Goal: Transaction & Acquisition: Subscribe to service/newsletter

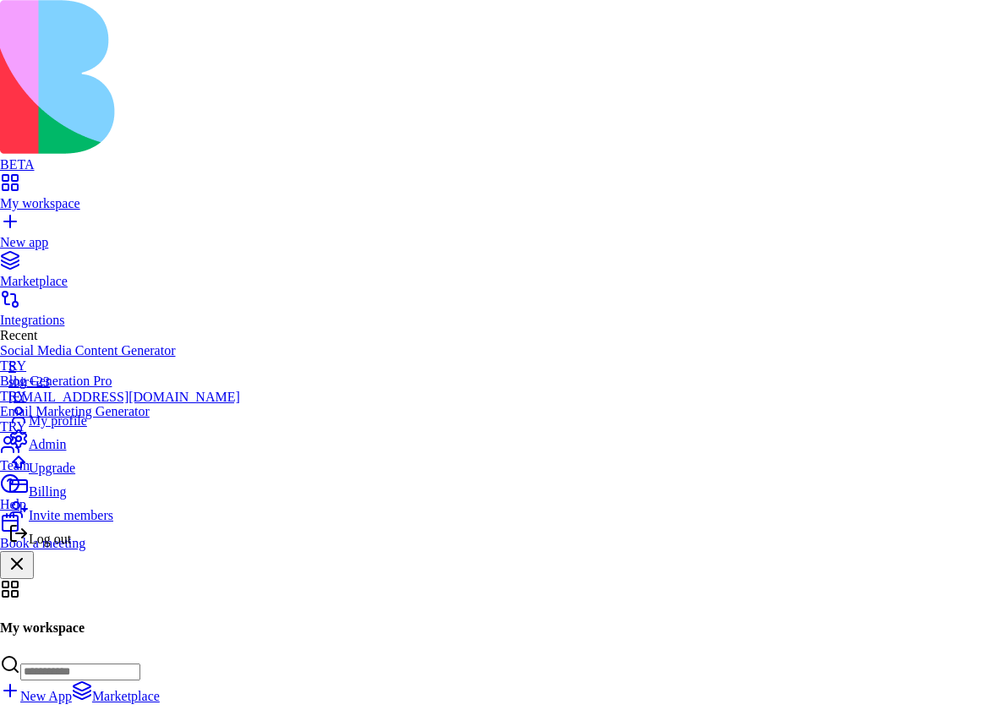
click at [73, 475] on span "Upgrade" at bounding box center [52, 468] width 46 height 14
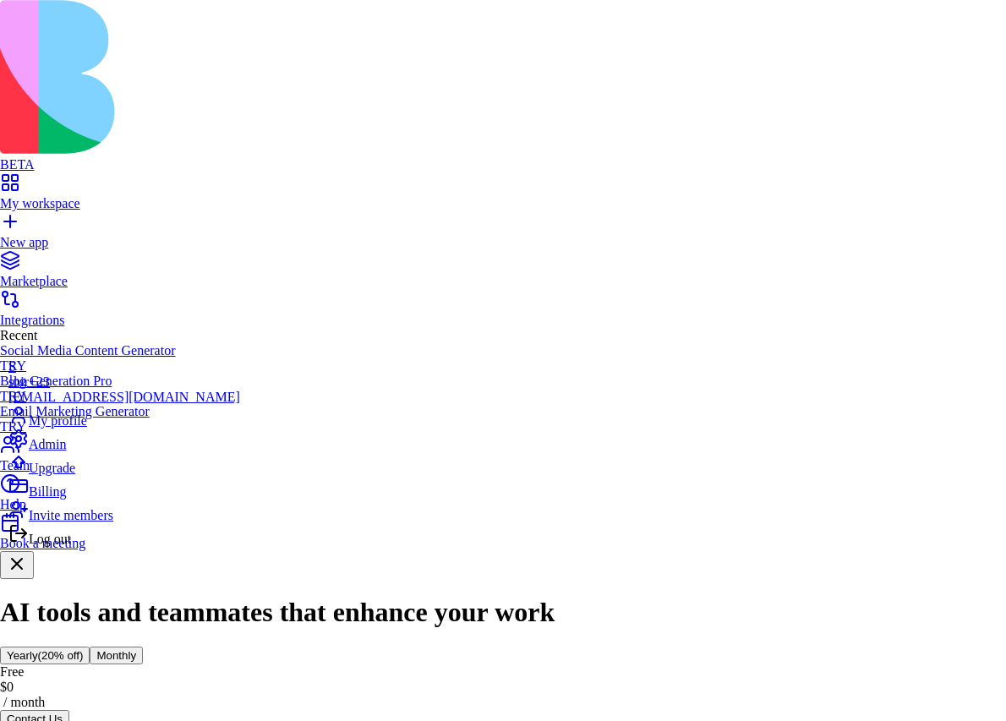
click at [71, 546] on span "Log out" at bounding box center [50, 539] width 42 height 14
